Goal: Information Seeking & Learning: Learn about a topic

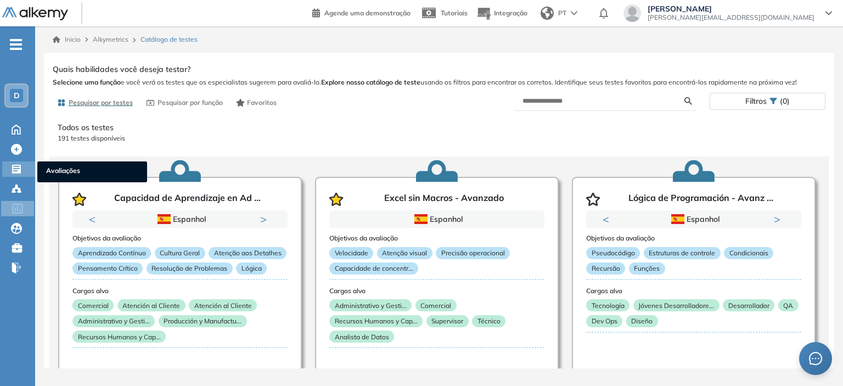
click at [10, 163] on div "Avaliações Avaliações" at bounding box center [18, 168] width 33 height 15
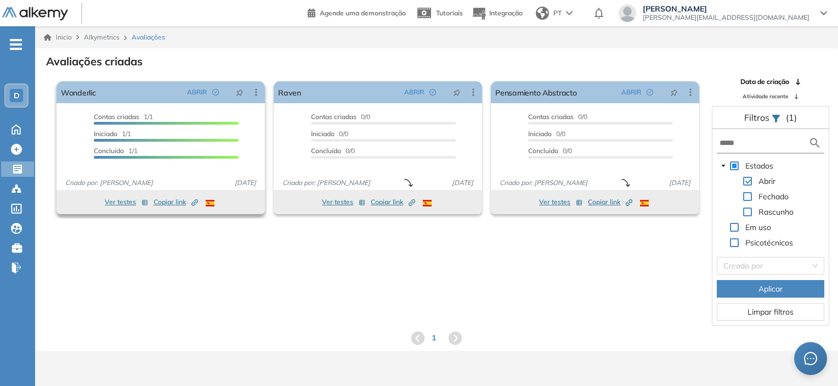
click at [121, 202] on button "Ver testes" at bounding box center [126, 201] width 43 height 13
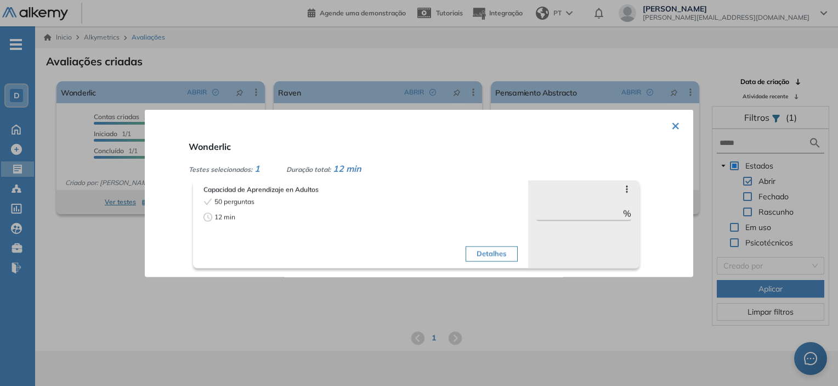
click at [478, 246] on button "Detalhes" at bounding box center [492, 253] width 52 height 15
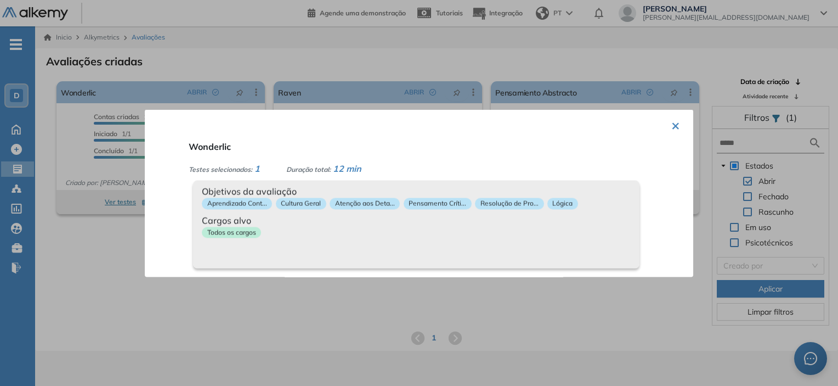
click at [675, 120] on button "×" at bounding box center [675, 124] width 9 height 21
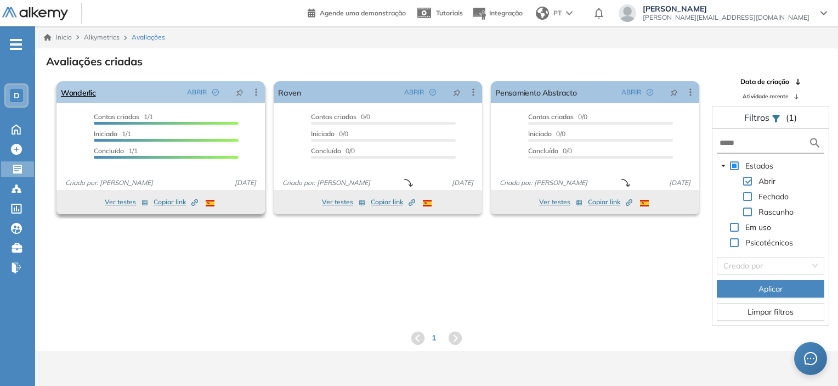
click at [255, 93] on icon at bounding box center [256, 92] width 11 height 11
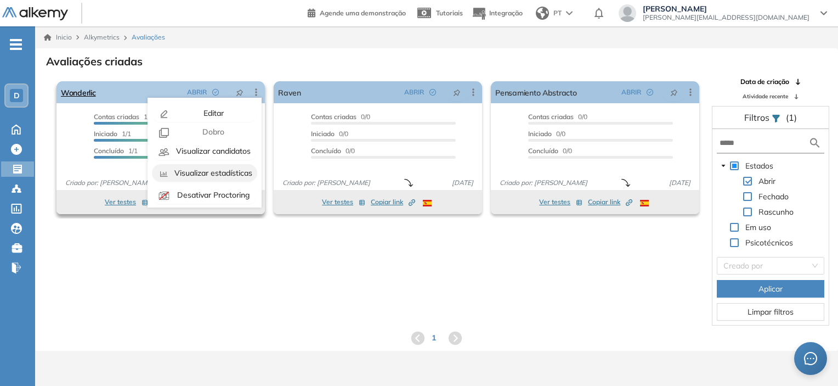
click at [205, 175] on span "Visualizar estadísticas" at bounding box center [212, 173] width 80 height 10
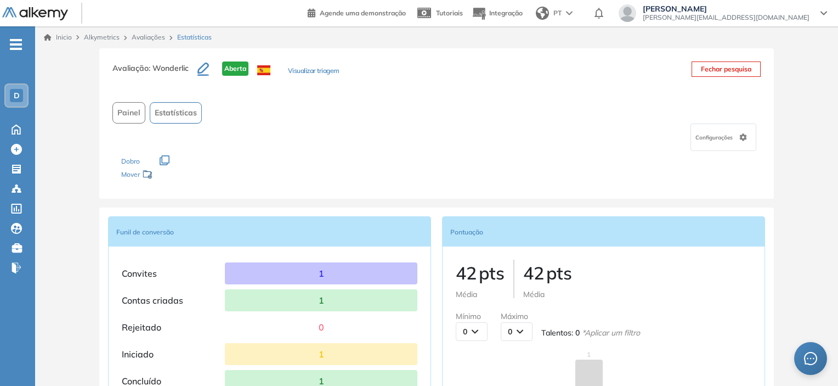
click at [165, 110] on span "Estatísticas" at bounding box center [176, 113] width 42 height 12
click at [152, 38] on link "Avaliações" at bounding box center [148, 37] width 33 height 8
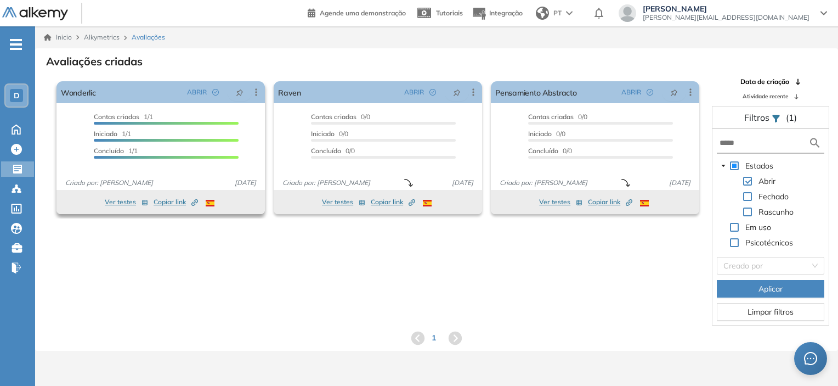
click at [127, 200] on button "Ver testes" at bounding box center [126, 201] width 43 height 13
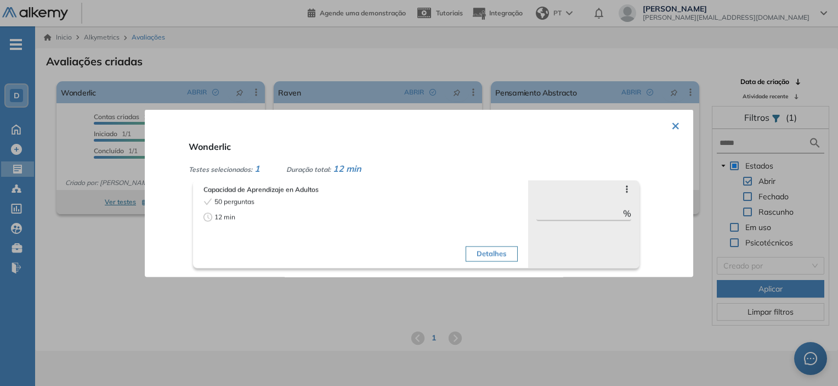
scroll to position [26, 0]
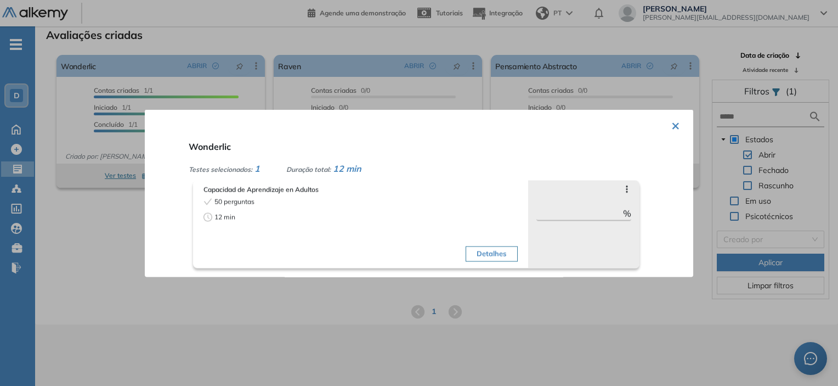
click at [473, 253] on button "Detalhes" at bounding box center [492, 253] width 52 height 15
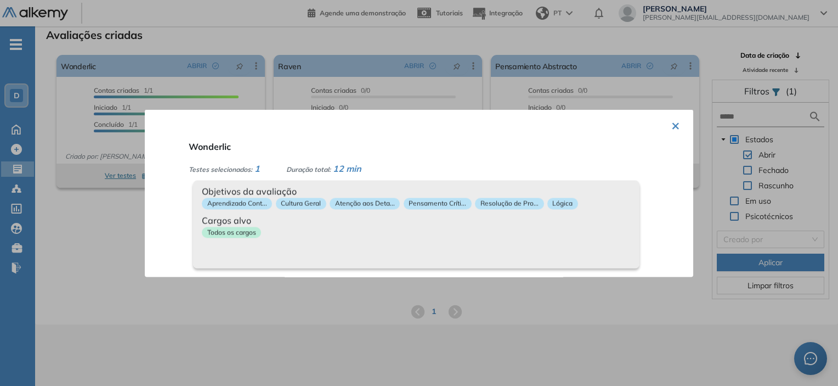
click at [671, 128] on button "×" at bounding box center [675, 124] width 9 height 21
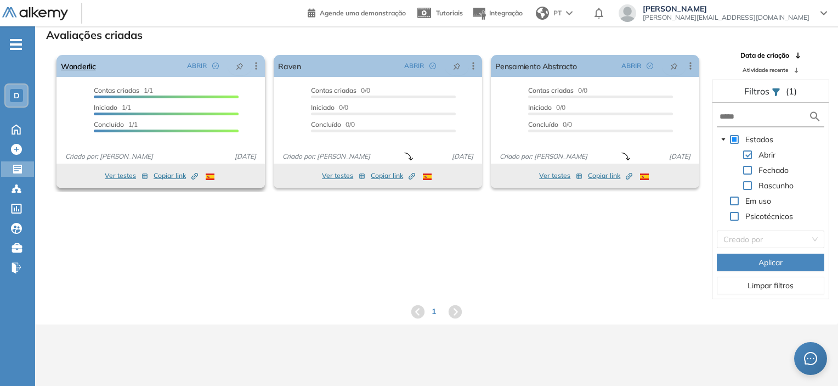
click at [254, 66] on icon at bounding box center [256, 65] width 11 height 11
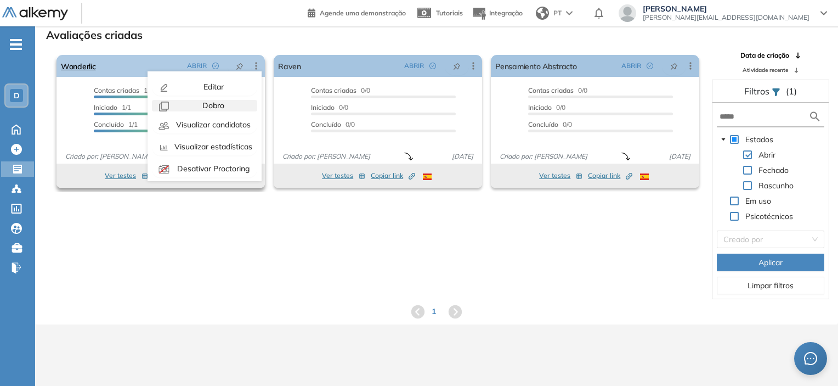
click at [221, 110] on span "Dobro" at bounding box center [212, 105] width 24 height 10
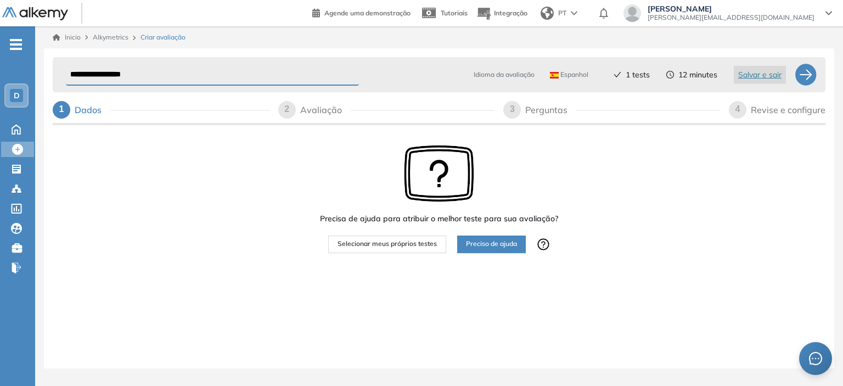
click at [116, 37] on span "Alkymetrics" at bounding box center [111, 37] width 36 height 8
click at [69, 36] on link "Inicio" at bounding box center [67, 37] width 28 height 10
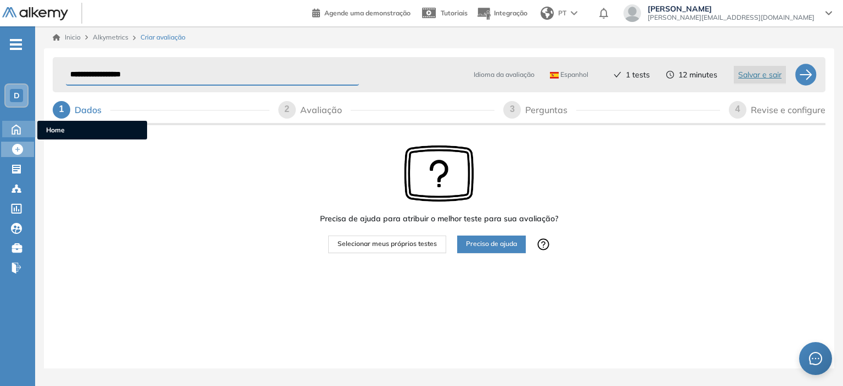
click at [15, 127] on icon at bounding box center [16, 128] width 19 height 13
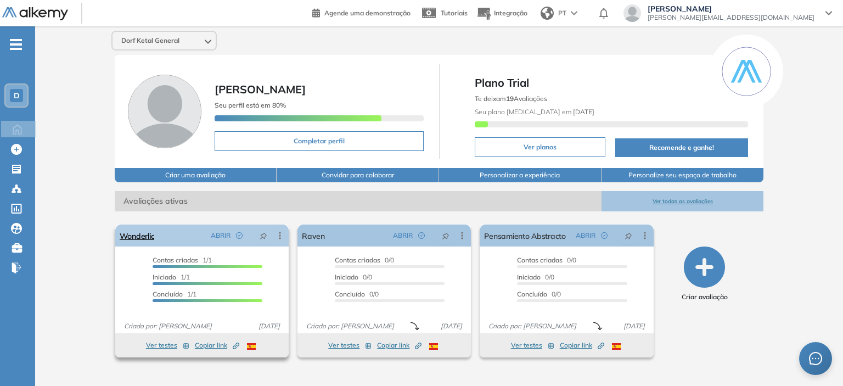
click at [283, 235] on icon at bounding box center [279, 235] width 11 height 11
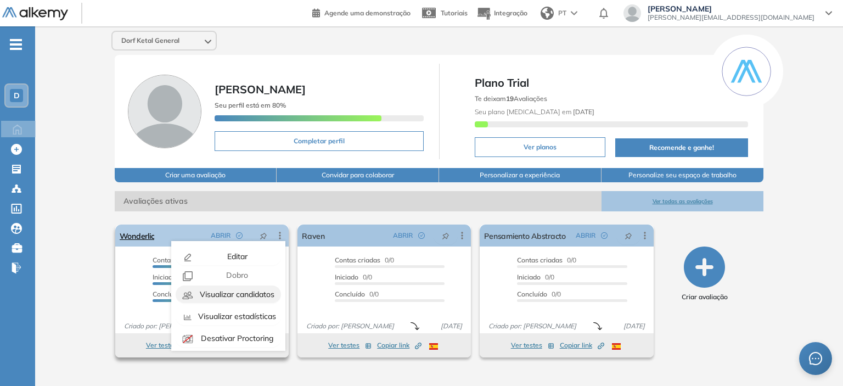
click at [245, 295] on span "Visualizar candidatos" at bounding box center [235, 294] width 77 height 10
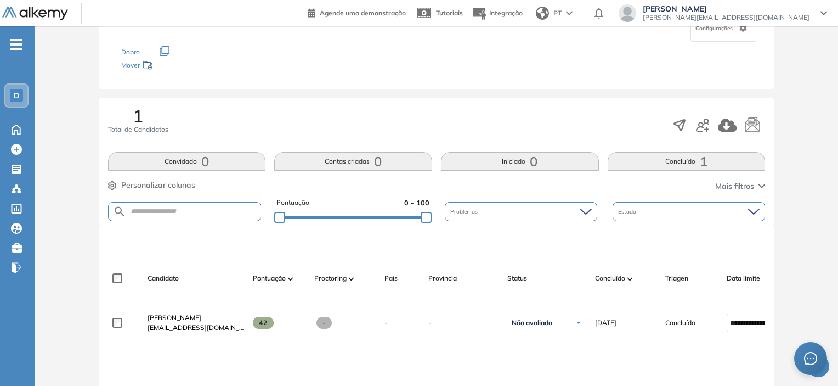
scroll to position [110, 0]
click at [669, 160] on button "Concluído 1" at bounding box center [687, 160] width 158 height 19
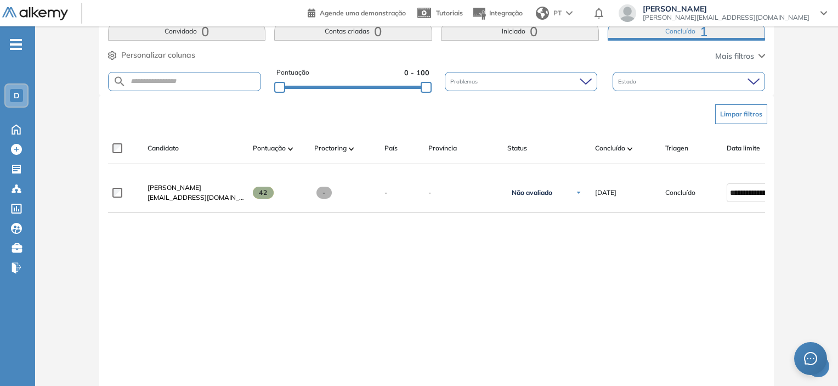
scroll to position [274, 0]
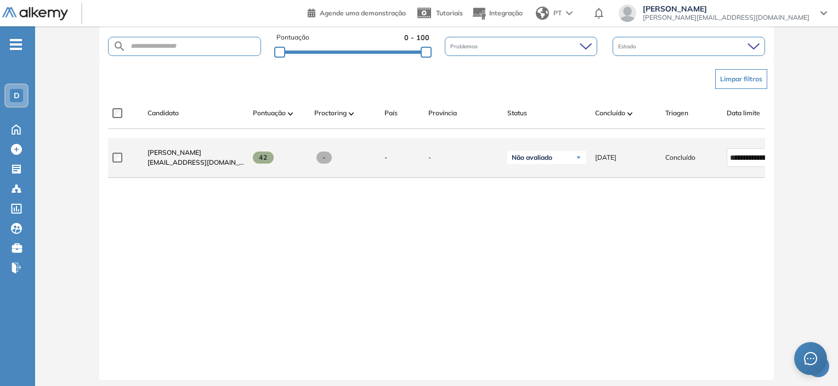
click at [566, 163] on div "Não avaliado" at bounding box center [546, 157] width 79 height 13
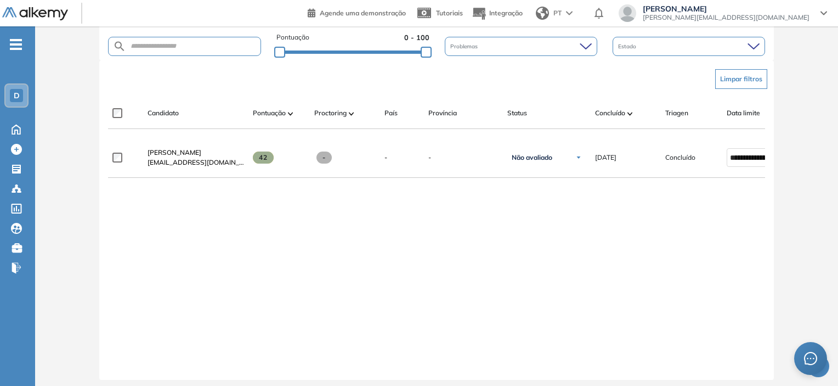
click at [676, 204] on div "**********" at bounding box center [437, 250] width 658 height 224
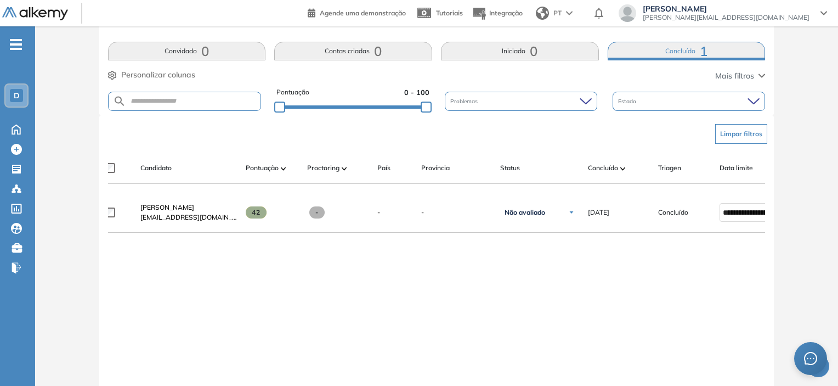
scroll to position [0, 0]
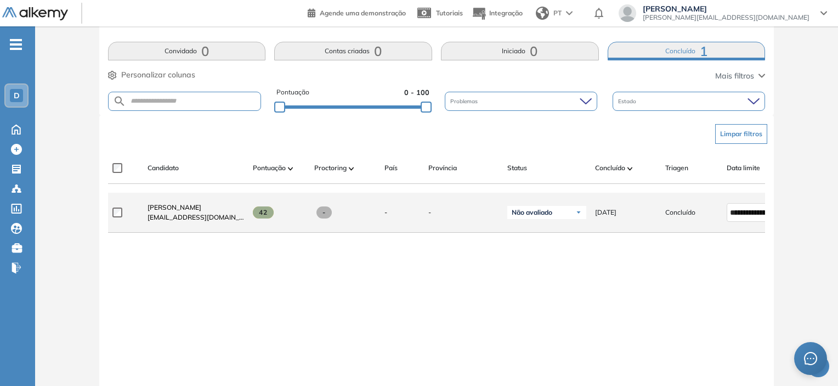
click at [263, 216] on span "42" at bounding box center [263, 212] width 21 height 12
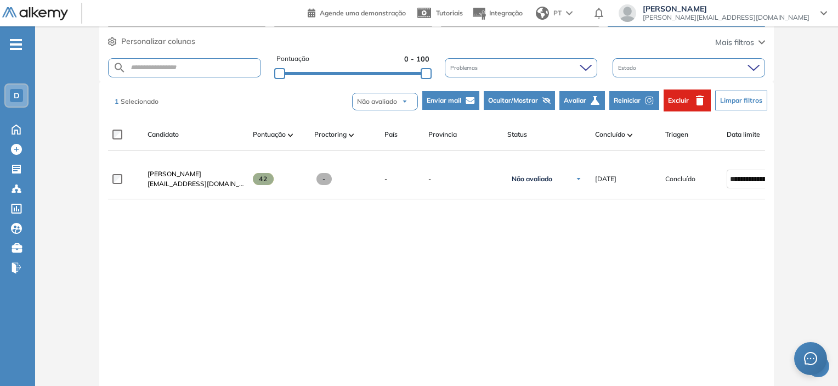
scroll to position [234, 0]
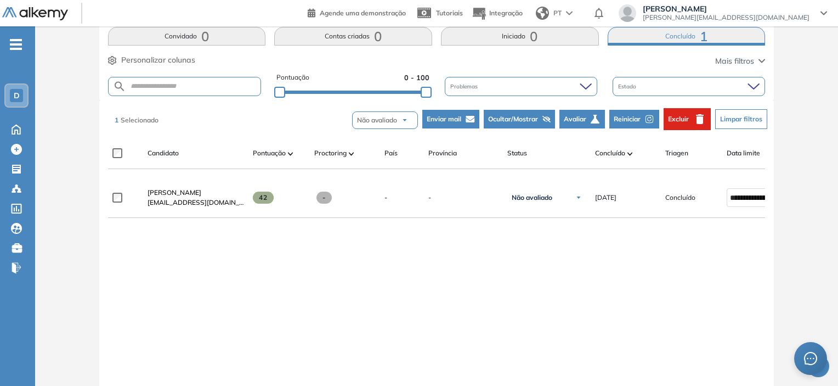
click at [586, 122] on span "Avaliar" at bounding box center [575, 119] width 22 height 10
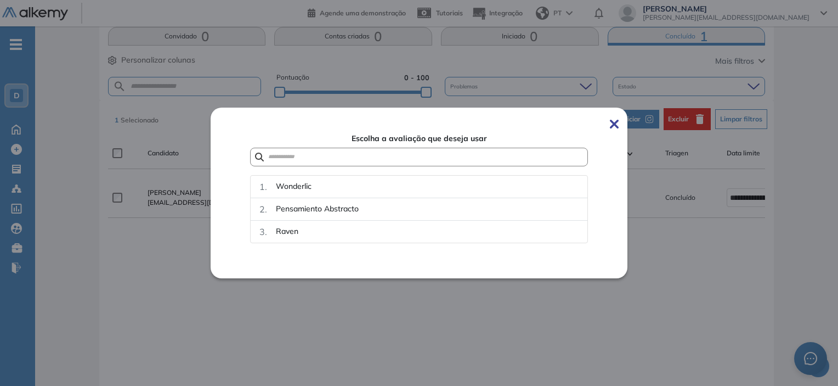
click at [615, 127] on img at bounding box center [614, 124] width 9 height 9
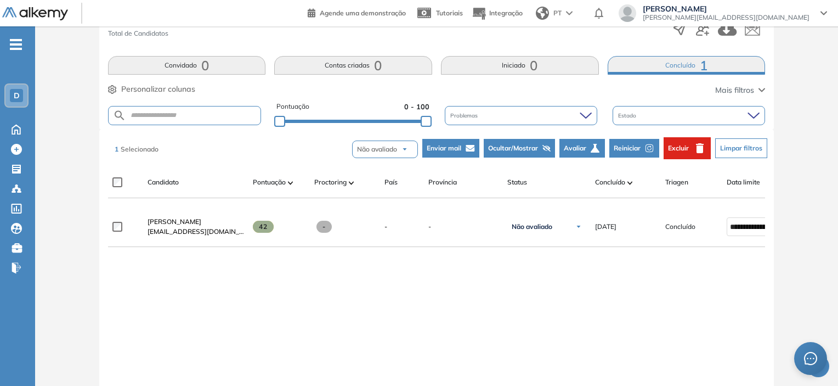
scroll to position [179, 0]
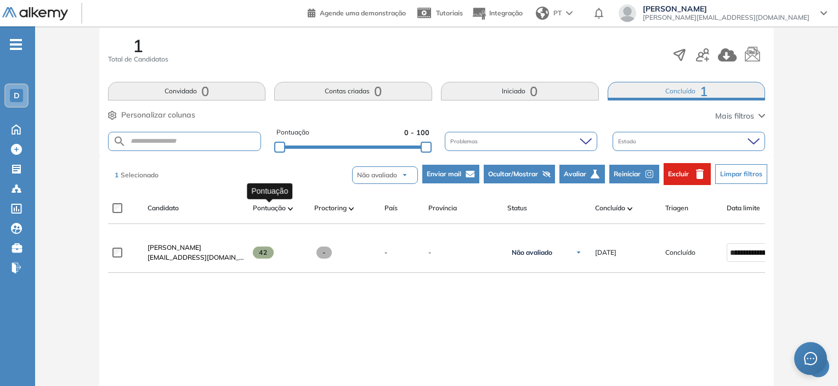
click at [284, 210] on span "Pontuação" at bounding box center [269, 208] width 33 height 10
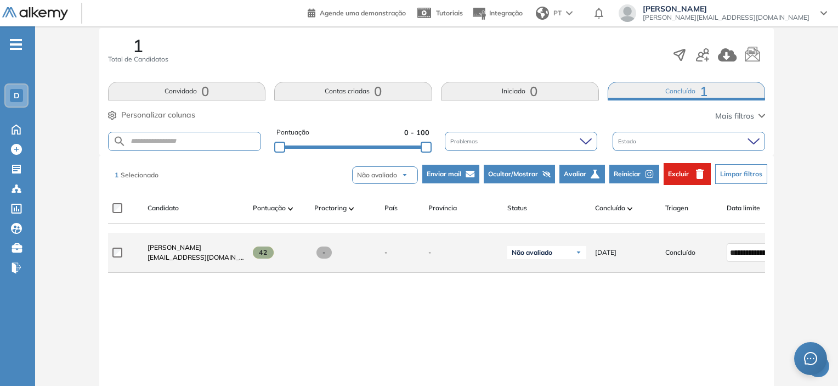
click at [204, 262] on span "[EMAIL_ADDRESS][DOMAIN_NAME]" at bounding box center [196, 257] width 97 height 10
click at [197, 251] on span "[PERSON_NAME]" at bounding box center [175, 247] width 54 height 8
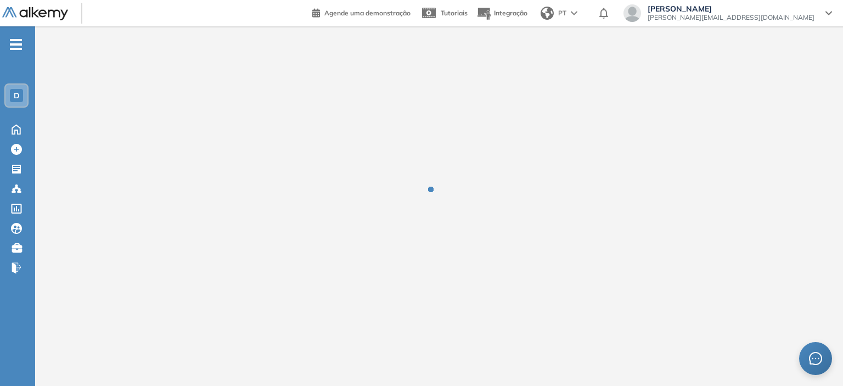
click at [197, 255] on div at bounding box center [438, 197] width 807 height 342
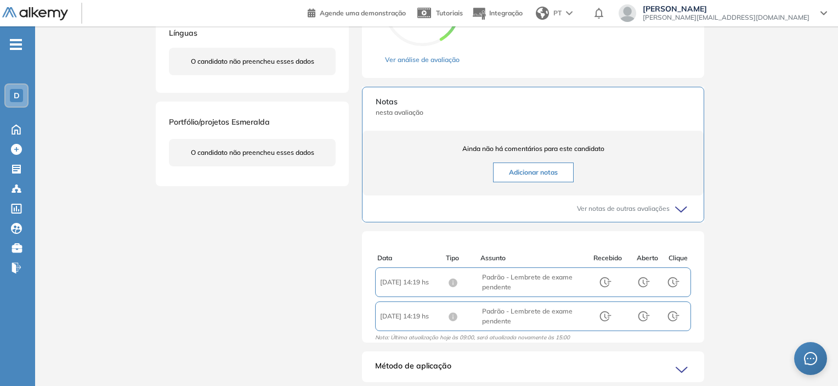
scroll to position [206, 0]
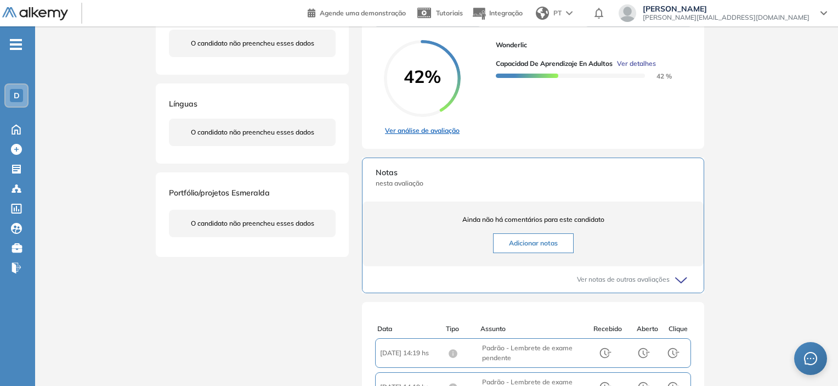
click at [421, 135] on link "Ver análise de avaliação" at bounding box center [422, 131] width 77 height 10
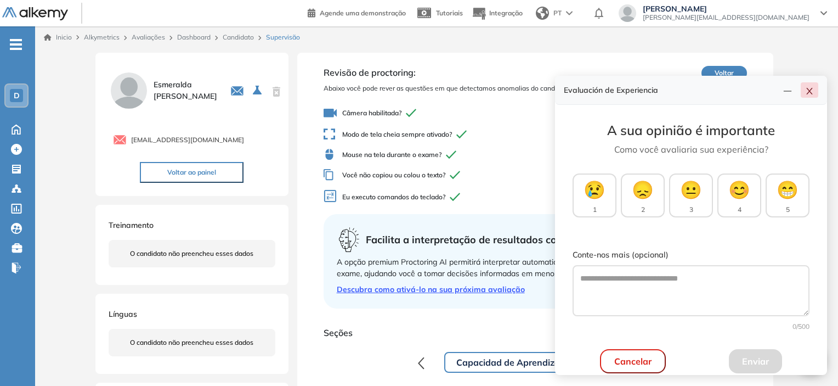
click at [807, 93] on icon "close" at bounding box center [809, 91] width 9 height 9
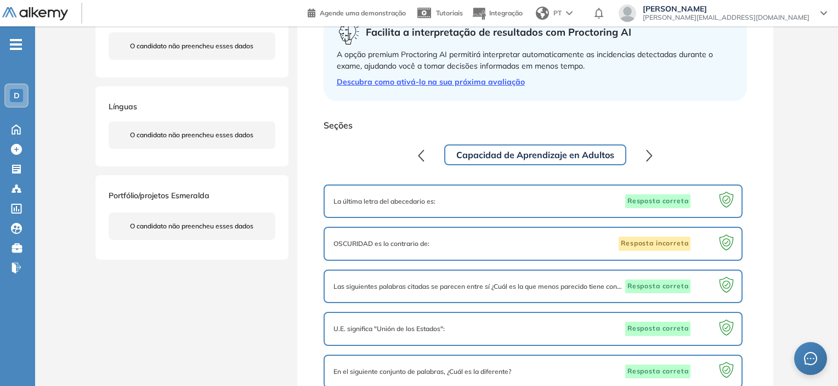
scroll to position [189, 0]
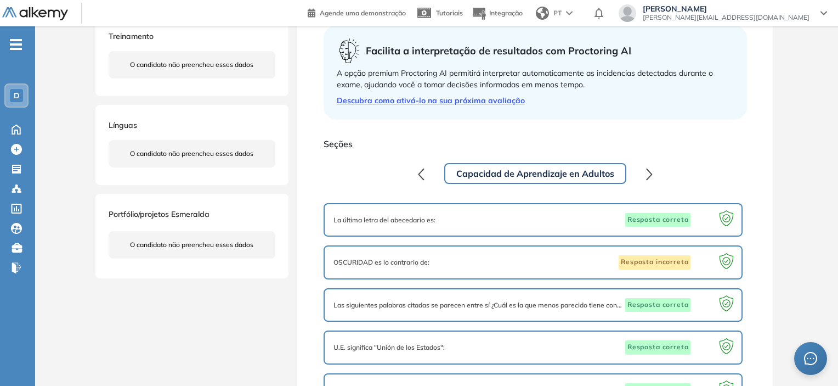
click at [650, 175] on icon "button" at bounding box center [649, 173] width 5 height 10
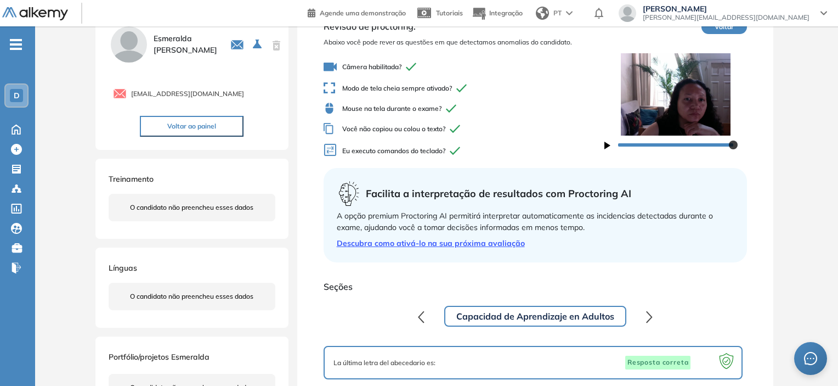
scroll to position [24, 0]
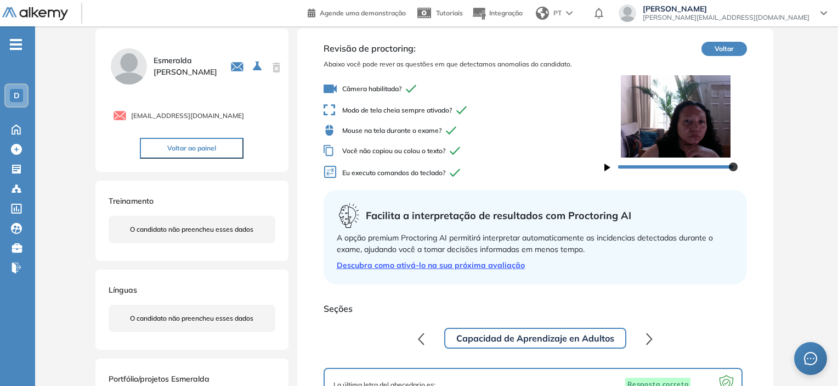
click at [604, 168] on icon "button" at bounding box center [607, 167] width 6 height 8
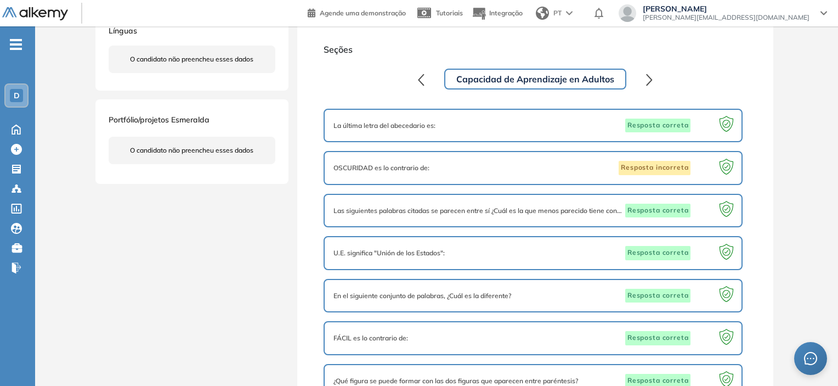
scroll to position [298, 0]
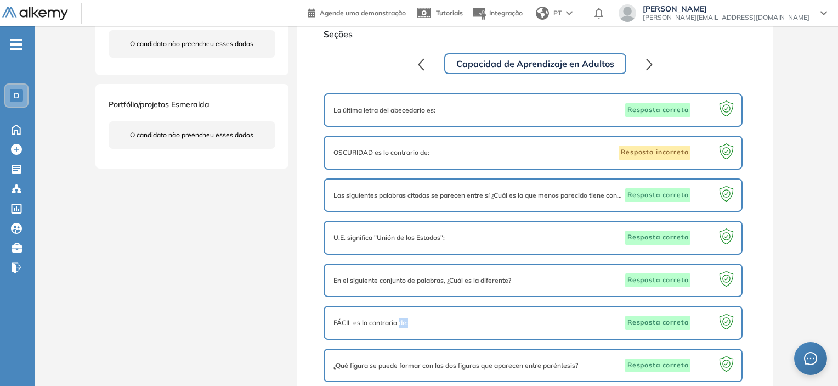
drag, startPoint x: 399, startPoint y: 314, endPoint x: 410, endPoint y: 316, distance: 11.2
click at [410, 316] on div "FÁCIL es lo contrario de: Resposta correta" at bounding box center [534, 322] width 400 height 14
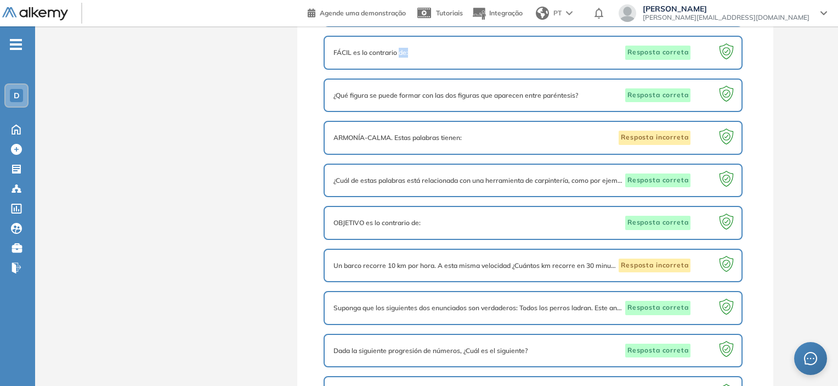
scroll to position [573, 0]
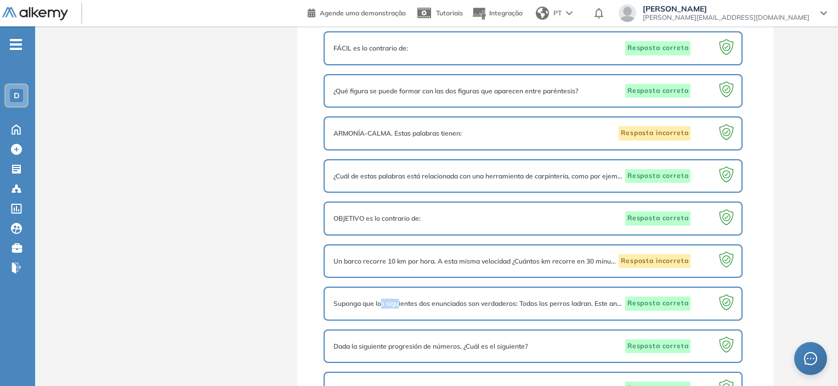
drag, startPoint x: 388, startPoint y: 292, endPoint x: 401, endPoint y: 285, distance: 14.8
click at [399, 287] on div "Suponga que los siguientes dos enunciados son verdaderos: Todos los perros ladr…" at bounding box center [534, 303] width 420 height 34
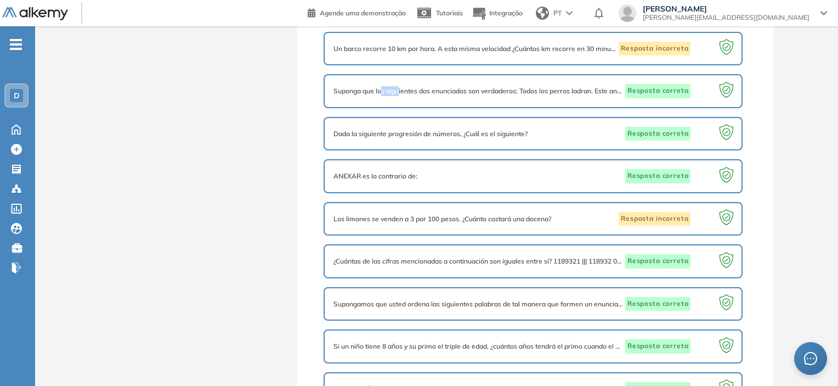
scroll to position [792, 0]
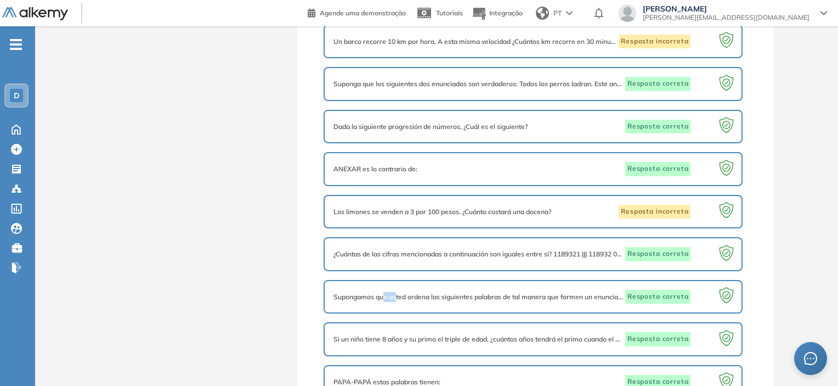
drag, startPoint x: 382, startPoint y: 282, endPoint x: 396, endPoint y: 280, distance: 13.8
click at [396, 292] on span "Supongamos que usted ordena las siguientes palabras de tal manera que formen un…" at bounding box center [479, 297] width 290 height 10
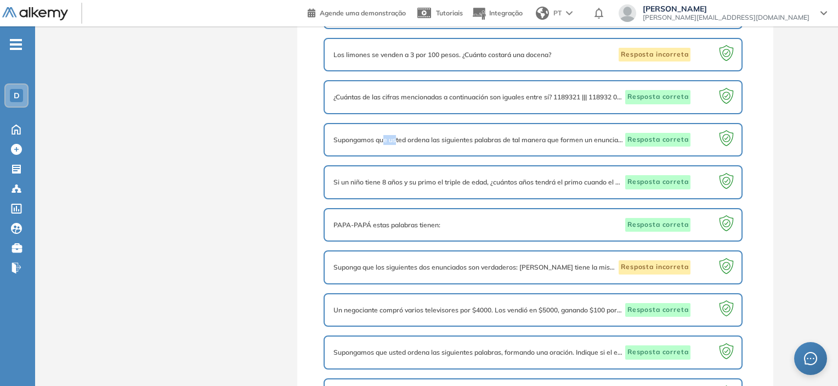
scroll to position [957, 0]
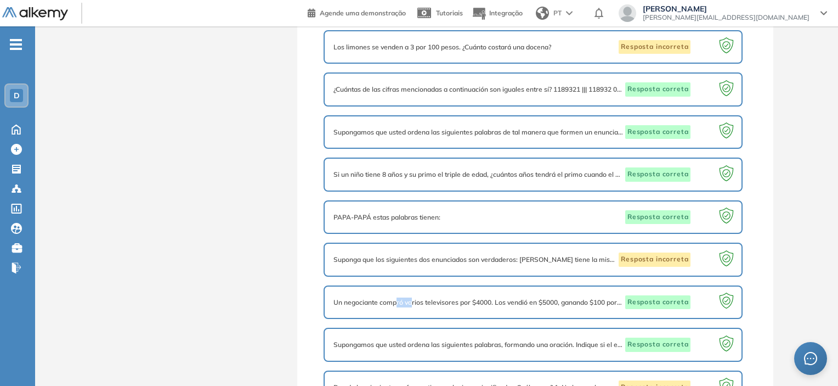
drag, startPoint x: 396, startPoint y: 287, endPoint x: 413, endPoint y: 283, distance: 16.9
click at [413, 297] on span "Un negociante compró varios televisores por $4000. Los vendió en $5000, ganando…" at bounding box center [479, 302] width 290 height 10
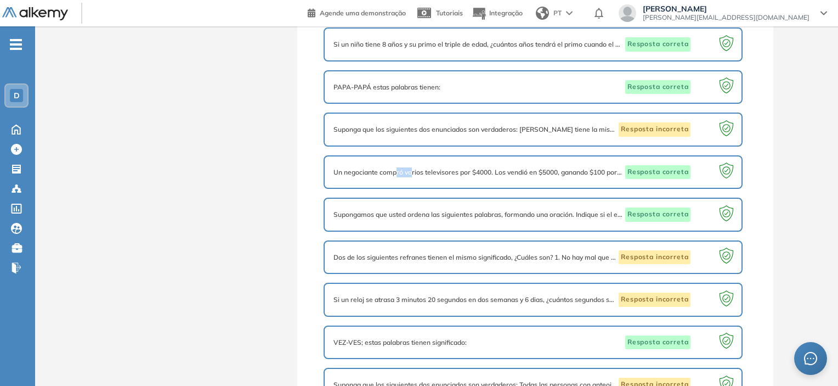
scroll to position [1121, 0]
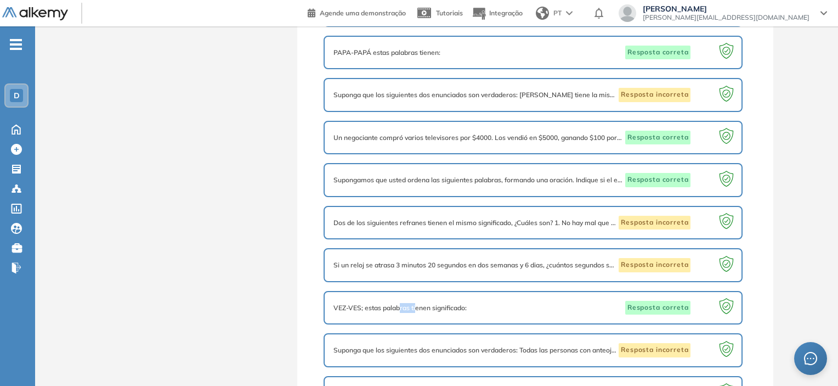
drag, startPoint x: 398, startPoint y: 290, endPoint x: 417, endPoint y: 283, distance: 20.5
click at [417, 291] on div "VEZ-VES; estas palabras tienen significado: Resposta correta" at bounding box center [534, 308] width 420 height 34
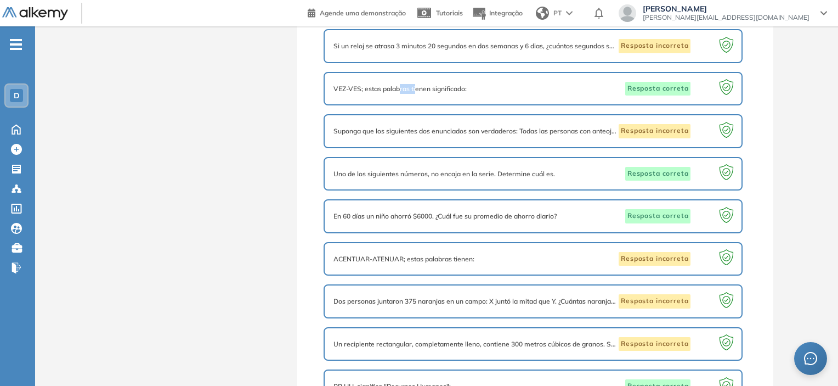
scroll to position [1341, 0]
drag, startPoint x: 394, startPoint y: 283, endPoint x: 408, endPoint y: 278, distance: 14.1
click at [408, 296] on span "Dos personas juntaron 375 naranjas en un campo: X juntó la mitad que Y. ¿Cuánta…" at bounding box center [476, 301] width 284 height 10
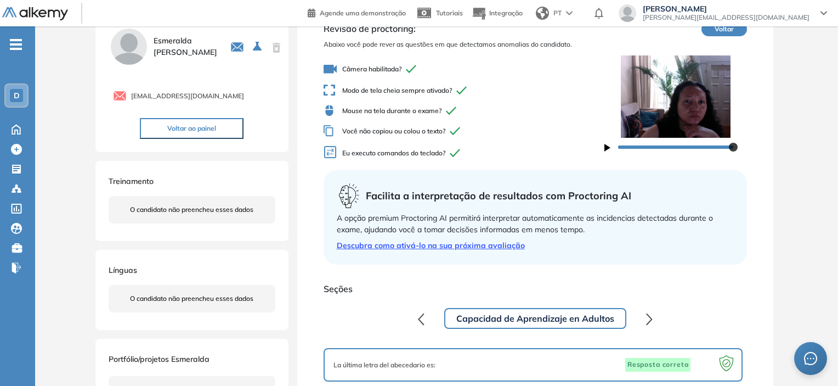
scroll to position [0, 0]
